Goal: Task Accomplishment & Management: Complete application form

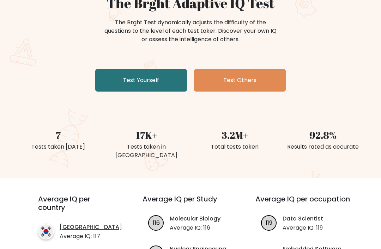
scroll to position [72, 0]
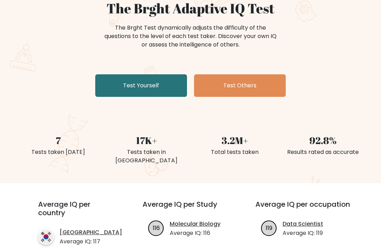
click at [180, 88] on link "Test Yourself" at bounding box center [141, 85] width 92 height 23
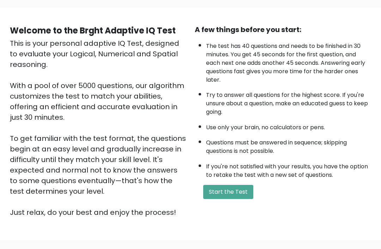
scroll to position [48, 0]
click at [247, 199] on button "Start the Test" at bounding box center [228, 192] width 50 height 14
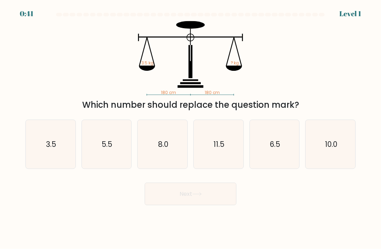
scroll to position [23, 0]
click at [64, 125] on icon "3.5" at bounding box center [50, 144] width 49 height 49
click at [191, 125] on input "a. 3.5" at bounding box center [191, 127] width 0 height 4
radio input "true"
click at [212, 183] on button "Next" at bounding box center [191, 194] width 92 height 23
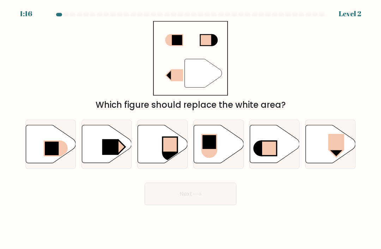
scroll to position [12, 0]
click at [119, 130] on icon at bounding box center [107, 145] width 50 height 38
click at [191, 128] on input "b." at bounding box center [191, 127] width 0 height 4
radio input "true"
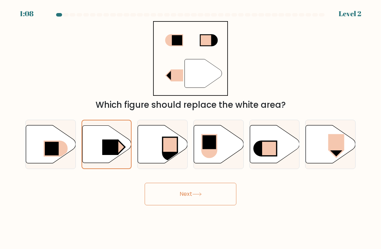
click at [217, 183] on button "Next" at bounding box center [191, 194] width 92 height 23
click at [202, 193] on icon at bounding box center [197, 195] width 10 height 4
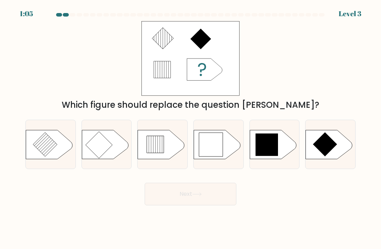
scroll to position [0, 0]
click at [277, 154] on icon at bounding box center [266, 145] width 23 height 23
click at [191, 128] on input "e." at bounding box center [191, 127] width 0 height 4
radio input "true"
click at [202, 197] on icon at bounding box center [197, 195] width 10 height 4
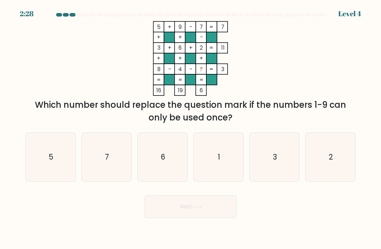
click at [196, 196] on form at bounding box center [190, 115] width 381 height 205
click at [227, 157] on icon "1" at bounding box center [218, 157] width 49 height 49
click at [191, 128] on input "d. 1" at bounding box center [191, 127] width 0 height 4
radio input "true"
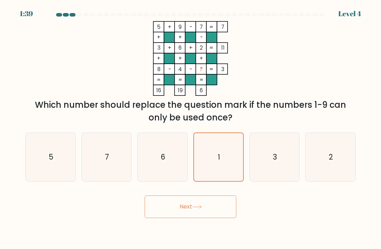
click at [219, 196] on button "Next" at bounding box center [191, 207] width 92 height 23
click at [189, 196] on button "Next" at bounding box center [191, 207] width 92 height 23
click at [185, 212] on button "Next" at bounding box center [191, 207] width 92 height 23
click at [197, 208] on icon at bounding box center [197, 207] width 10 height 4
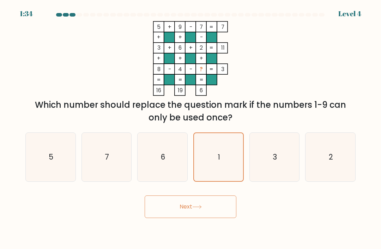
click at [197, 208] on icon at bounding box center [197, 207] width 10 height 4
click at [200, 209] on icon at bounding box center [197, 207] width 10 height 4
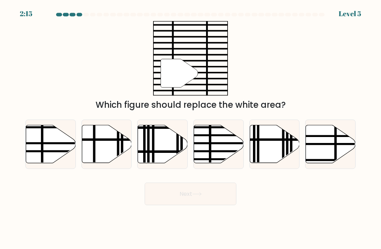
scroll to position [19, 0]
click at [222, 144] on line at bounding box center [234, 144] width 100 height 0
click at [191, 128] on input "d." at bounding box center [191, 127] width 0 height 4
radio input "true"
click at [211, 183] on button "Next" at bounding box center [191, 194] width 92 height 23
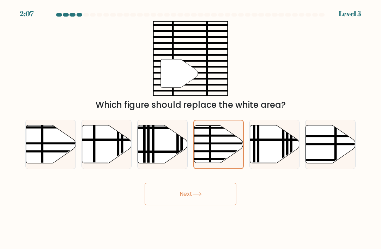
click at [187, 184] on button "Next" at bounding box center [191, 194] width 92 height 23
click at [210, 205] on button "Next" at bounding box center [191, 194] width 92 height 23
click at [197, 204] on button "Next" at bounding box center [191, 194] width 92 height 23
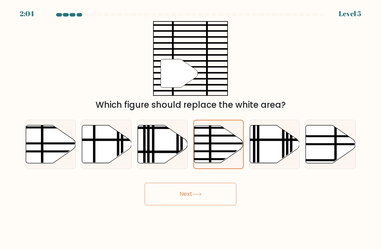
click at [197, 197] on icon at bounding box center [197, 195] width 10 height 4
click at [186, 206] on button "Next" at bounding box center [191, 194] width 92 height 23
click at [185, 206] on button "Next" at bounding box center [191, 194] width 92 height 23
click at [185, 203] on button "Next" at bounding box center [191, 194] width 92 height 23
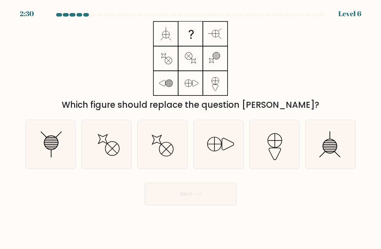
click at [42, 162] on icon at bounding box center [50, 144] width 49 height 49
click at [191, 128] on input "a." at bounding box center [191, 127] width 0 height 4
radio input "true"
click at [183, 199] on button "Next" at bounding box center [191, 194] width 92 height 23
click at [186, 202] on button "Next" at bounding box center [191, 194] width 92 height 23
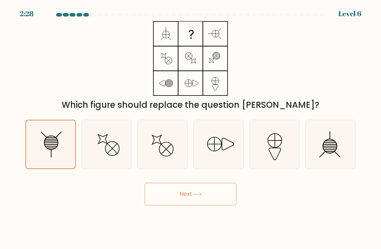
click at [186, 202] on button "Next" at bounding box center [191, 194] width 92 height 23
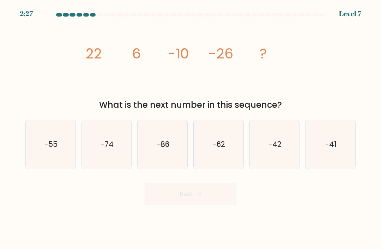
click at [185, 204] on button "Next" at bounding box center [191, 194] width 92 height 23
click at [275, 160] on icon "-42" at bounding box center [274, 144] width 49 height 49
click at [191, 128] on input "e. -42" at bounding box center [191, 127] width 0 height 4
radio input "true"
click at [213, 202] on button "Next" at bounding box center [191, 194] width 92 height 23
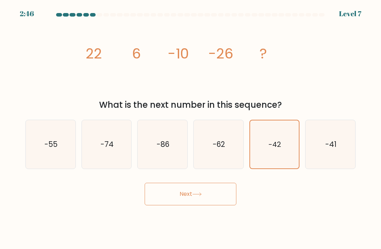
click at [189, 200] on button "Next" at bounding box center [191, 194] width 92 height 23
click at [194, 204] on button "Next" at bounding box center [191, 194] width 92 height 23
click at [189, 201] on button "Next" at bounding box center [191, 194] width 92 height 23
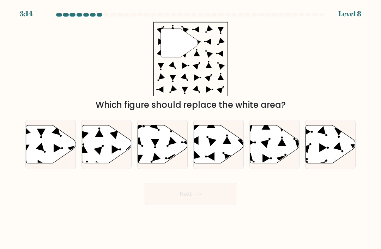
click at [163, 164] on icon at bounding box center [163, 145] width 50 height 38
click at [191, 128] on input "c." at bounding box center [191, 127] width 0 height 4
radio input "true"
click at [178, 200] on button "Next" at bounding box center [191, 194] width 92 height 23
click at [202, 205] on button "Next" at bounding box center [191, 194] width 92 height 23
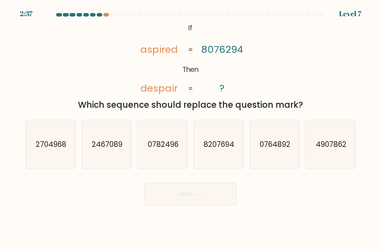
click at [342, 150] on text "4907862" at bounding box center [330, 144] width 31 height 10
click at [191, 128] on input "f. 4907862" at bounding box center [191, 127] width 0 height 4
radio input "true"
click at [214, 206] on button "Next" at bounding box center [191, 194] width 92 height 23
click at [196, 197] on icon at bounding box center [197, 195] width 10 height 4
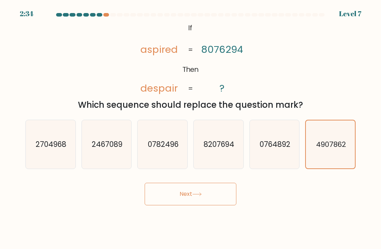
click at [191, 204] on button "Next" at bounding box center [191, 194] width 92 height 23
click at [184, 202] on button "Next" at bounding box center [191, 194] width 92 height 23
click at [189, 200] on button "Next" at bounding box center [191, 194] width 92 height 23
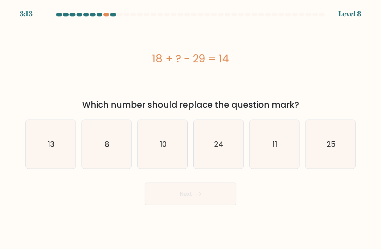
scroll to position [17, 0]
click at [322, 152] on icon "25" at bounding box center [330, 144] width 49 height 49
click at [191, 128] on input "f. 25" at bounding box center [191, 127] width 0 height 4
radio input "true"
click at [199, 189] on button "Next" at bounding box center [191, 194] width 92 height 23
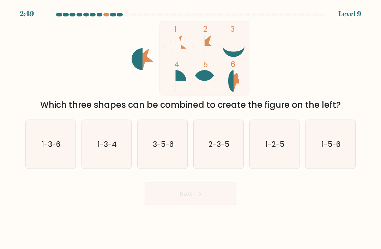
scroll to position [9, 0]
click at [336, 143] on text "1-5-6" at bounding box center [330, 144] width 19 height 10
click at [191, 128] on input "f. 1-5-6" at bounding box center [191, 127] width 0 height 4
radio input "true"
click at [215, 189] on button "Next" at bounding box center [191, 194] width 92 height 23
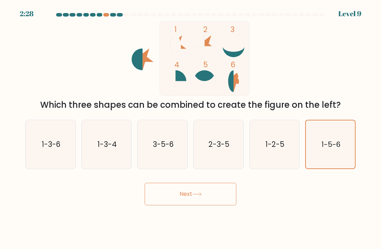
click at [195, 194] on icon at bounding box center [197, 195] width 10 height 4
click at [192, 193] on button "Next" at bounding box center [191, 194] width 92 height 23
click at [200, 204] on button "Next" at bounding box center [191, 194] width 92 height 23
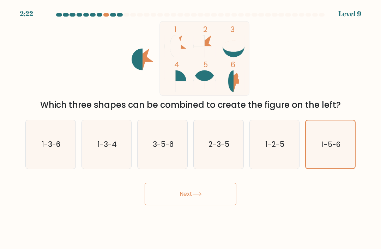
click at [196, 197] on icon at bounding box center [197, 195] width 10 height 4
click at [192, 201] on button "Next" at bounding box center [191, 194] width 92 height 23
click at [207, 205] on button "Next" at bounding box center [191, 194] width 92 height 23
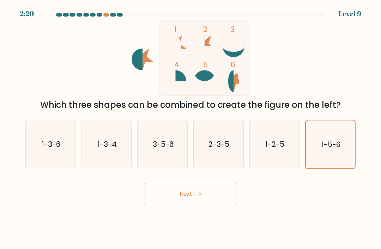
click at [207, 205] on button "Next" at bounding box center [191, 194] width 92 height 23
click at [213, 201] on button "Next" at bounding box center [191, 194] width 92 height 23
click at [185, 196] on button "Next" at bounding box center [191, 194] width 92 height 23
click at [184, 196] on button "Next" at bounding box center [191, 194] width 92 height 23
click at [187, 204] on button "Next" at bounding box center [191, 194] width 92 height 23
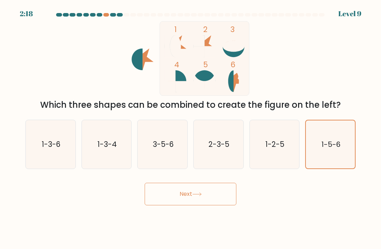
click at [187, 204] on button "Next" at bounding box center [191, 194] width 92 height 23
click at [190, 203] on button "Next" at bounding box center [191, 194] width 92 height 23
click at [194, 198] on button "Next" at bounding box center [191, 194] width 92 height 23
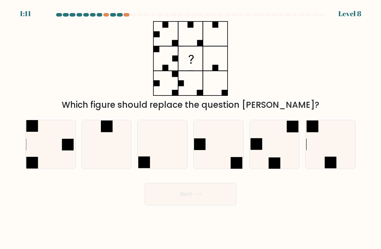
scroll to position [13, 0]
click at [331, 140] on icon at bounding box center [330, 144] width 49 height 49
click at [191, 128] on input "f." at bounding box center [191, 127] width 0 height 4
radio input "true"
click at [213, 186] on button "Next" at bounding box center [191, 194] width 92 height 23
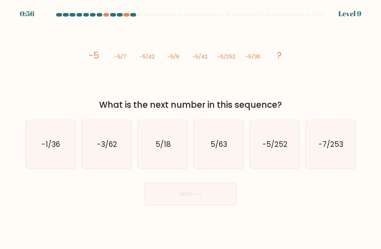
click at [290, 139] on icon "-5/252" at bounding box center [274, 144] width 49 height 49
click at [191, 128] on input "e. -5/252" at bounding box center [191, 127] width 0 height 4
radio input "true"
click at [224, 188] on button "Next" at bounding box center [191, 194] width 92 height 23
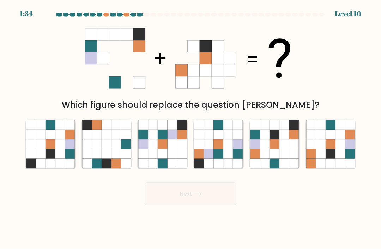
scroll to position [0, 0]
click at [225, 167] on icon at bounding box center [228, 164] width 10 height 10
click at [191, 128] on input "d." at bounding box center [191, 127] width 0 height 4
radio input "true"
click at [215, 193] on button "Next" at bounding box center [191, 194] width 92 height 23
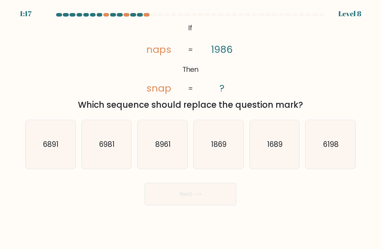
click at [204, 202] on button "Next" at bounding box center [191, 194] width 92 height 23
click at [329, 49] on div "@import url('https://fonts.googleapis.com/css?family=Abril+Fatface:400,100,100i…" at bounding box center [190, 66] width 339 height 90
click at [332, 148] on text "6198" at bounding box center [331, 144] width 16 height 10
click at [191, 128] on input "f. 6198" at bounding box center [191, 127] width 0 height 4
radio input "true"
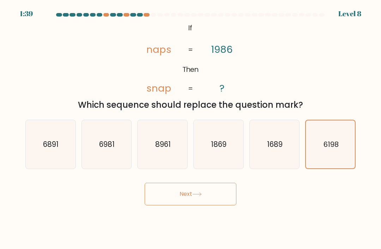
click at [223, 200] on button "Next" at bounding box center [191, 194] width 92 height 23
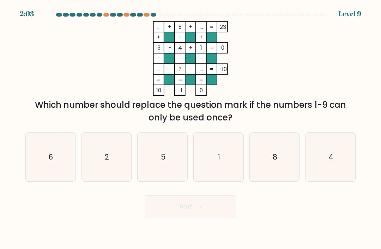
click at [179, 169] on icon "5" at bounding box center [162, 157] width 49 height 49
click at [191, 128] on input "c. 5" at bounding box center [191, 127] width 0 height 4
radio input "true"
click at [183, 215] on button "Next" at bounding box center [191, 207] width 92 height 23
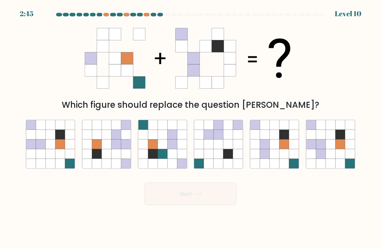
scroll to position [5, 0]
click at [316, 152] on icon at bounding box center [321, 155] width 10 height 10
click at [191, 128] on input "f." at bounding box center [191, 127] width 0 height 4
radio input "true"
click at [205, 196] on button "Next" at bounding box center [191, 194] width 92 height 23
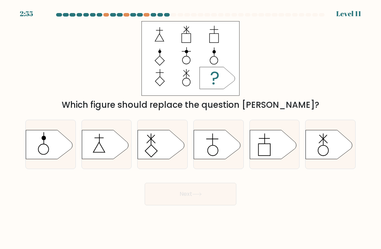
click at [171, 158] on icon at bounding box center [161, 144] width 47 height 29
click at [191, 128] on input "c." at bounding box center [191, 127] width 0 height 4
radio input "true"
click at [306, 158] on icon at bounding box center [329, 144] width 47 height 29
click at [191, 128] on input "f." at bounding box center [191, 127] width 0 height 4
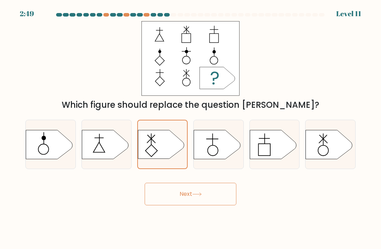
radio input "true"
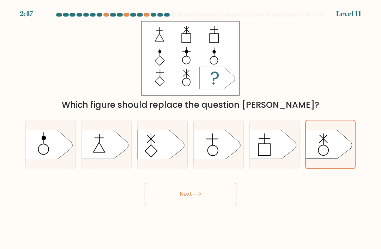
click at [233, 166] on div at bounding box center [218, 144] width 50 height 49
click at [191, 128] on input "d." at bounding box center [191, 127] width 0 height 4
radio input "true"
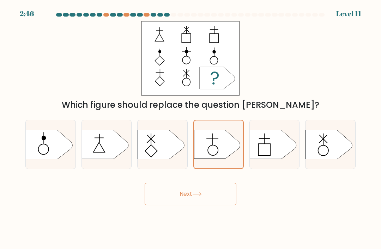
click at [213, 197] on button "Next" at bounding box center [191, 194] width 92 height 23
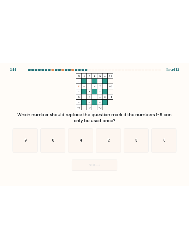
scroll to position [0, 0]
